Goal: Transaction & Acquisition: Purchase product/service

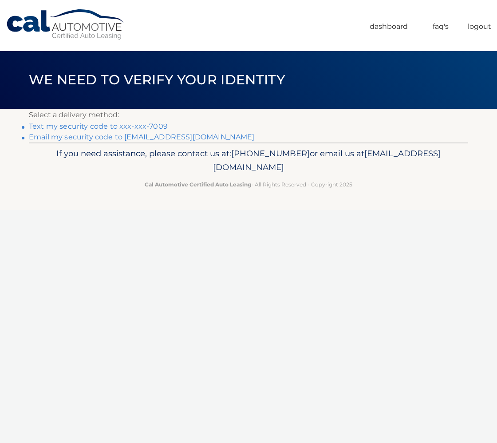
click at [137, 126] on link "Text my security code to xxx-xxx-7009" at bounding box center [98, 126] width 139 height 8
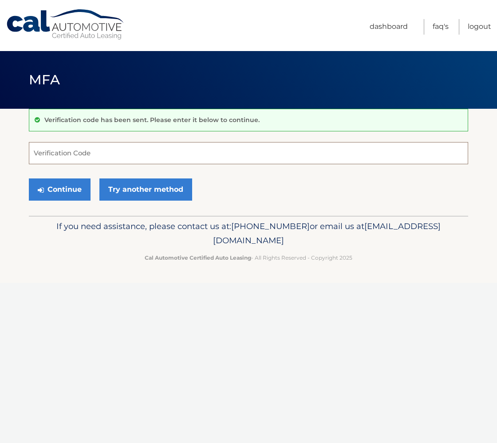
click at [110, 146] on input "Verification Code" at bounding box center [248, 153] width 439 height 22
click at [97, 151] on input "Verification Code" at bounding box center [248, 153] width 439 height 22
type input "098187"
click at [60, 193] on button "Continue" at bounding box center [60, 189] width 62 height 22
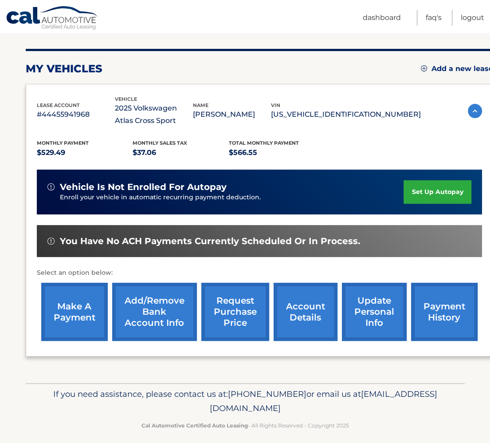
scroll to position [106, 0]
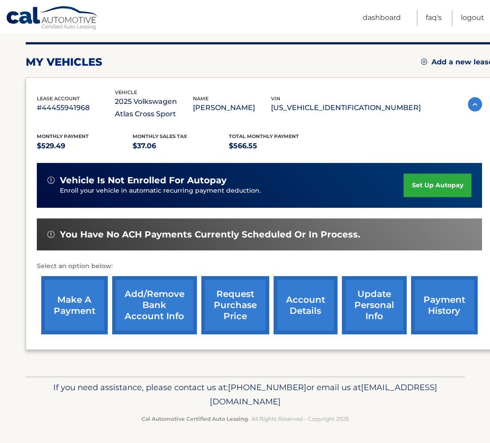
click at [69, 301] on link "make a payment" at bounding box center [74, 305] width 67 height 58
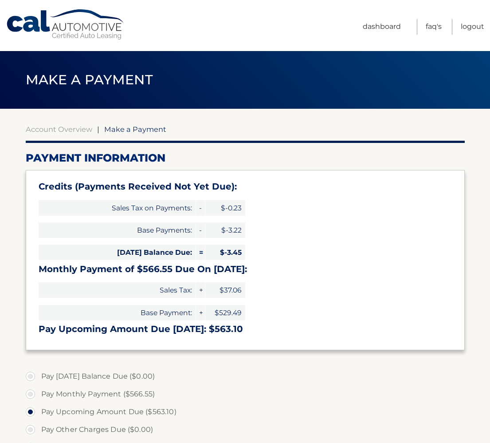
select select "YjAyNmJkZmItNzhlYS00MjllLTllODMtNGI5NzYzMzgzMDg0"
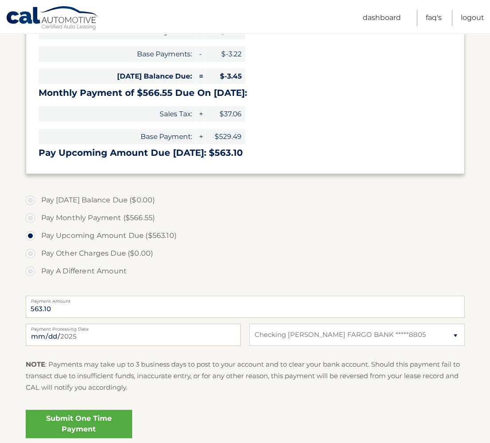
scroll to position [177, 0]
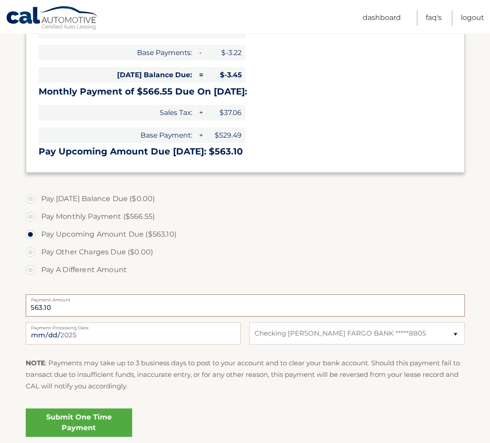
drag, startPoint x: 74, startPoint y: 308, endPoint x: 8, endPoint y: 307, distance: 65.7
click at [8, 307] on section "Account Overview | Make a Payment Payment Information Credits (Payments Receive…" at bounding box center [245, 190] width 490 height 518
click at [34, 267] on label "Pay A Different Amount" at bounding box center [245, 270] width 439 height 18
click at [34, 267] on input "Pay A Different Amount" at bounding box center [33, 268] width 9 height 14
radio input "true"
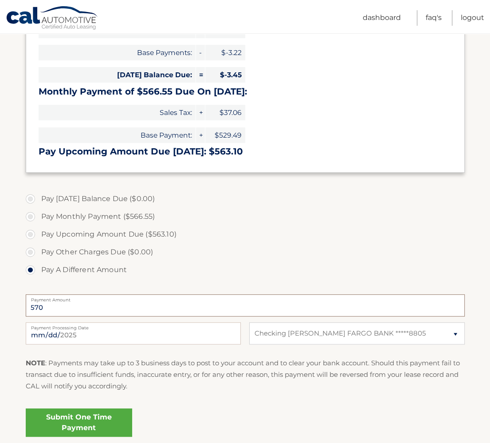
type input "570"
click at [296, 236] on label "Pay Upcoming Amount Due ($563.10)" at bounding box center [245, 234] width 439 height 18
click at [38, 236] on input "Pay Upcoming Amount Due ($563.10)" at bounding box center [33, 232] width 9 height 14
radio input "true"
type input "563.10"
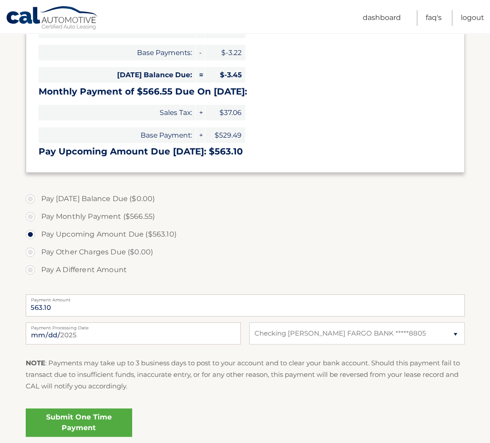
click at [31, 268] on label "Pay A Different Amount" at bounding box center [245, 270] width 439 height 18
click at [31, 268] on input "Pay A Different Amount" at bounding box center [33, 268] width 9 height 14
radio input "true"
click at [69, 311] on input "Payment Amount" at bounding box center [245, 305] width 439 height 22
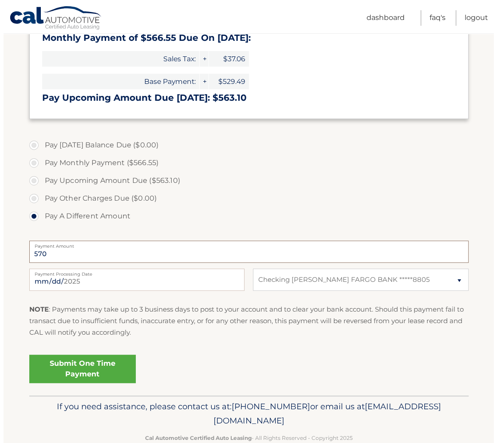
scroll to position [251, 0]
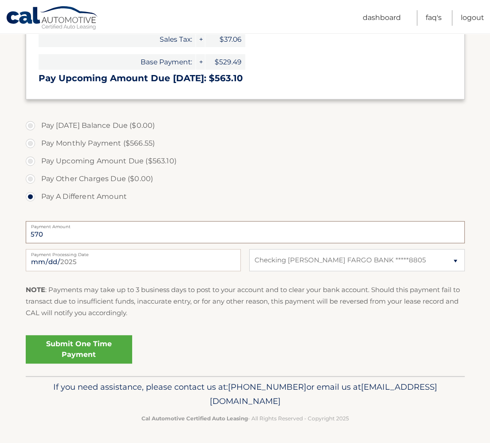
type input "570"
click at [67, 357] on link "Submit One Time Payment" at bounding box center [79, 349] width 106 height 28
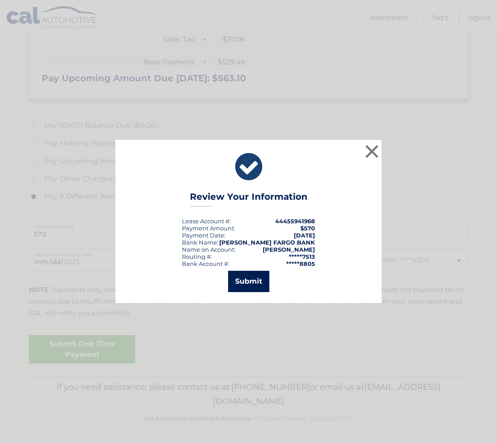
click at [252, 284] on button "Submit" at bounding box center [248, 281] width 41 height 21
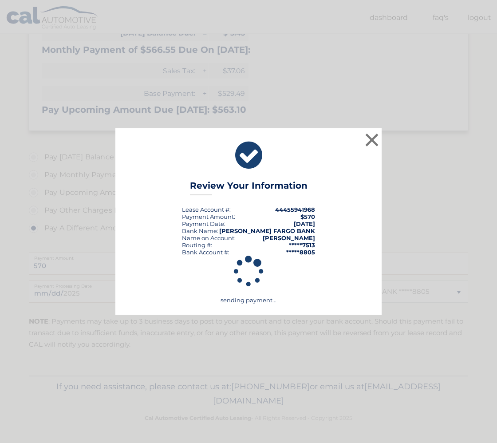
scroll to position [219, 0]
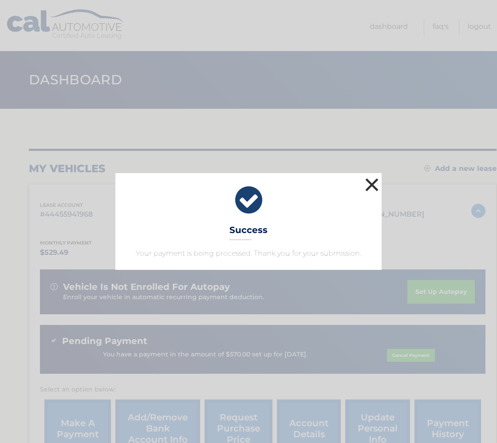
click at [369, 184] on button "×" at bounding box center [372, 185] width 18 height 18
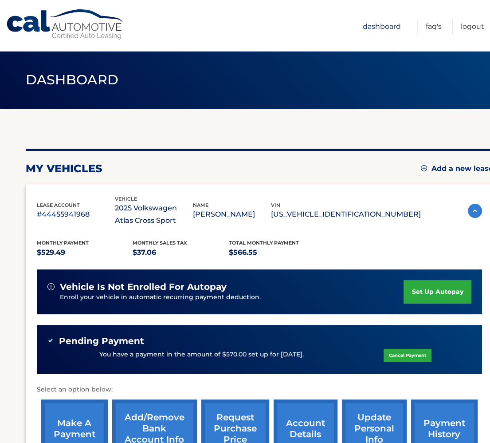
click at [378, 29] on link "Dashboard" at bounding box center [382, 27] width 38 height 16
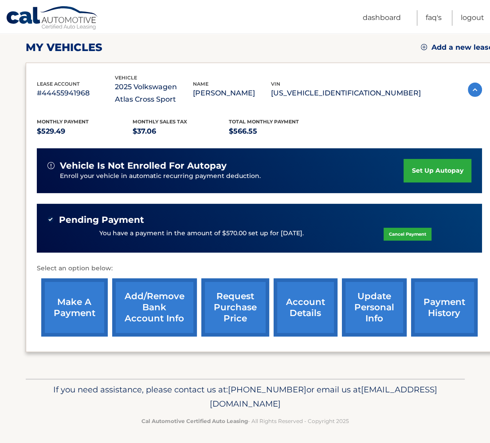
scroll to position [123, 0]
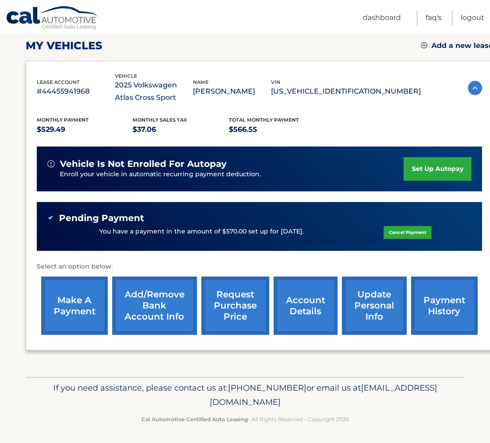
click at [293, 308] on link "account details" at bounding box center [306, 305] width 64 height 58
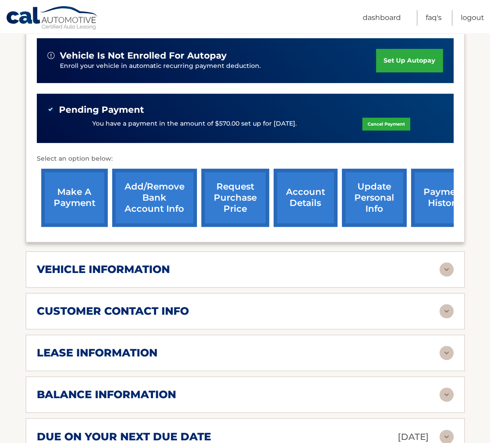
scroll to position [311, 0]
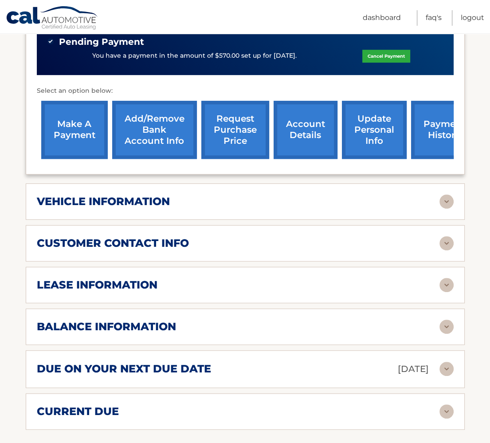
click at [446, 201] on img at bounding box center [447, 201] width 14 height 14
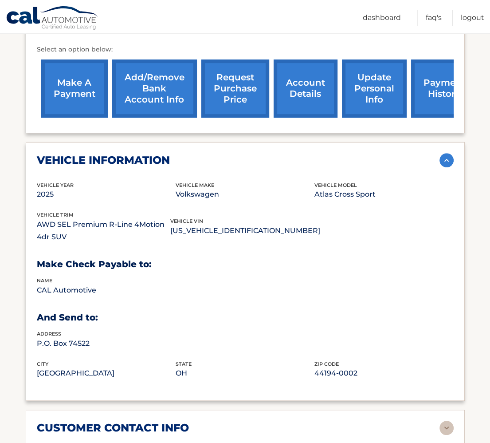
scroll to position [355, 0]
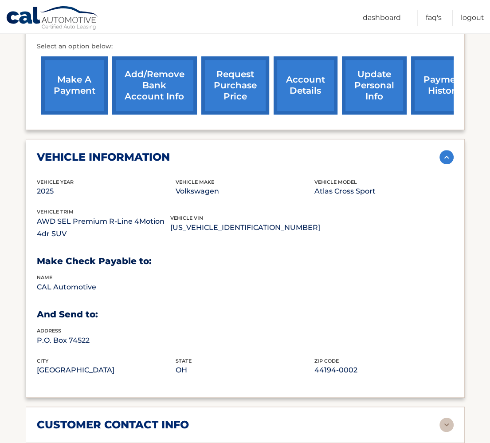
click at [443, 154] on img at bounding box center [447, 157] width 14 height 14
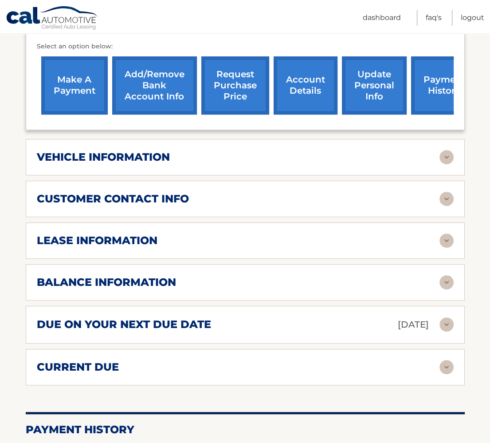
click at [444, 197] on img at bounding box center [447, 199] width 14 height 14
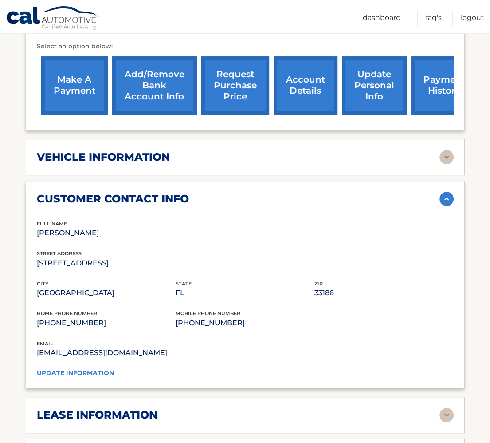
click at [444, 197] on img at bounding box center [447, 199] width 14 height 14
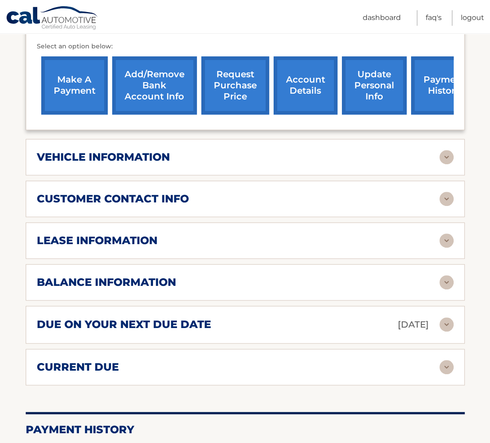
click at [445, 238] on img at bounding box center [447, 240] width 14 height 14
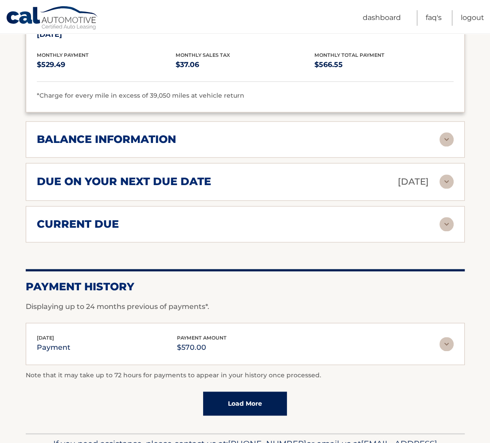
scroll to position [666, 0]
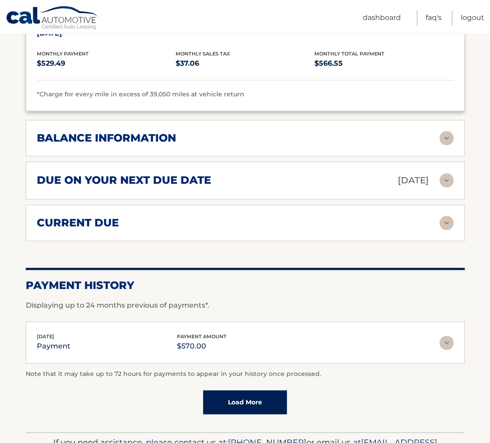
click at [445, 221] on img at bounding box center [447, 223] width 14 height 14
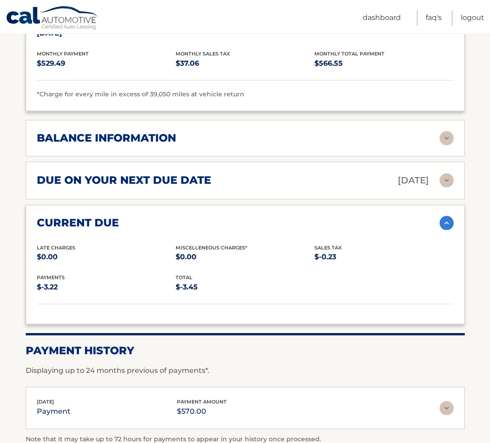
click at [445, 221] on img at bounding box center [447, 223] width 14 height 14
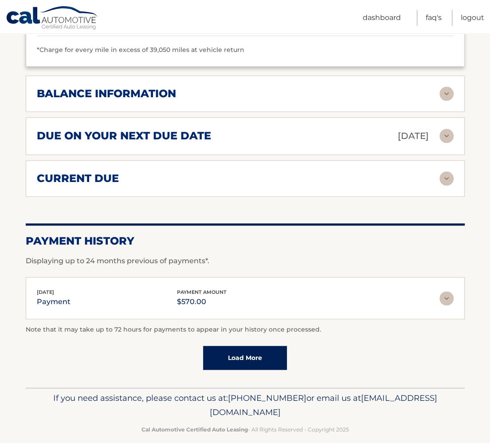
scroll to position [718, 0]
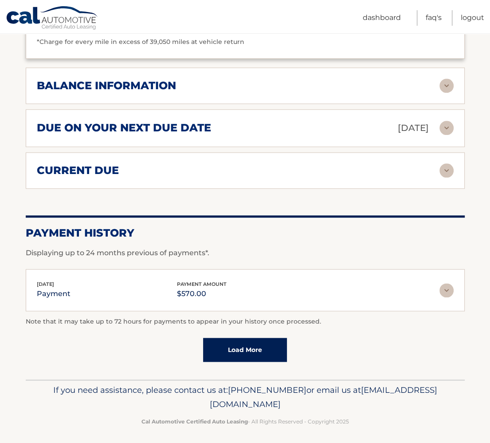
click at [445, 285] on img at bounding box center [447, 290] width 14 height 14
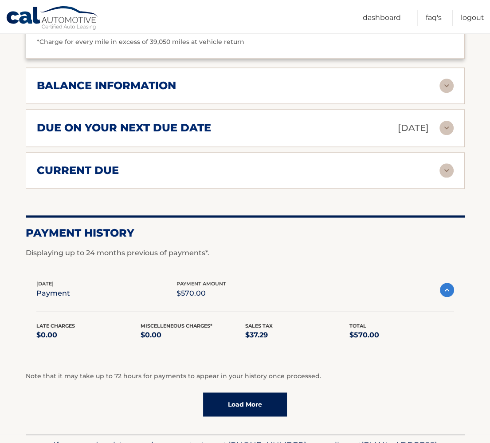
click at [445, 285] on img at bounding box center [447, 290] width 14 height 14
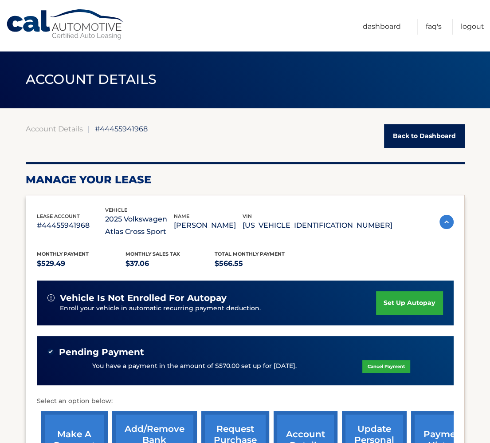
scroll to position [0, 0]
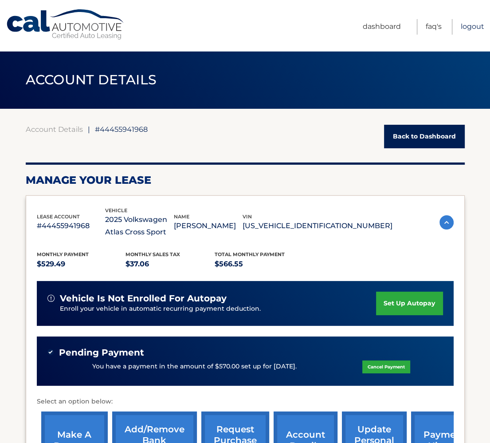
click at [471, 27] on link "Logout" at bounding box center [473, 27] width 24 height 16
